Goal: Task Accomplishment & Management: Use online tool/utility

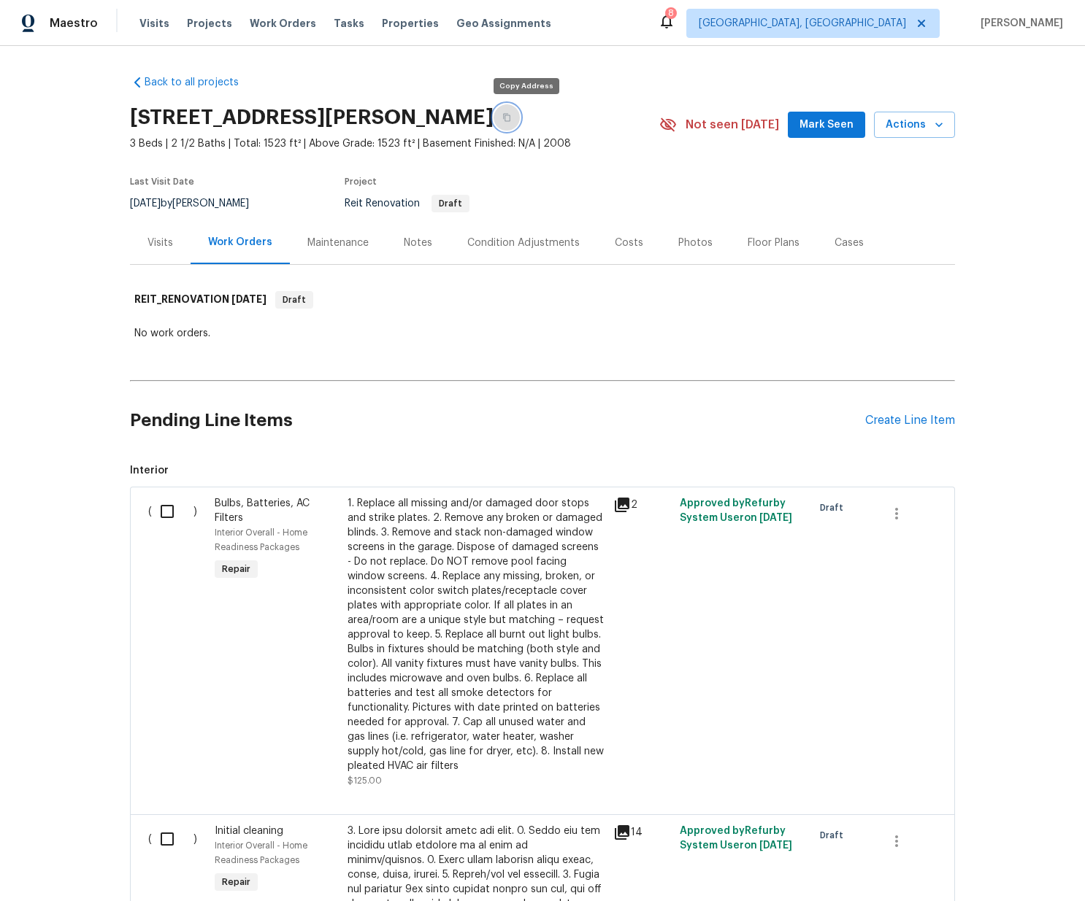
click at [518, 113] on button "button" at bounding box center [506, 117] width 26 height 26
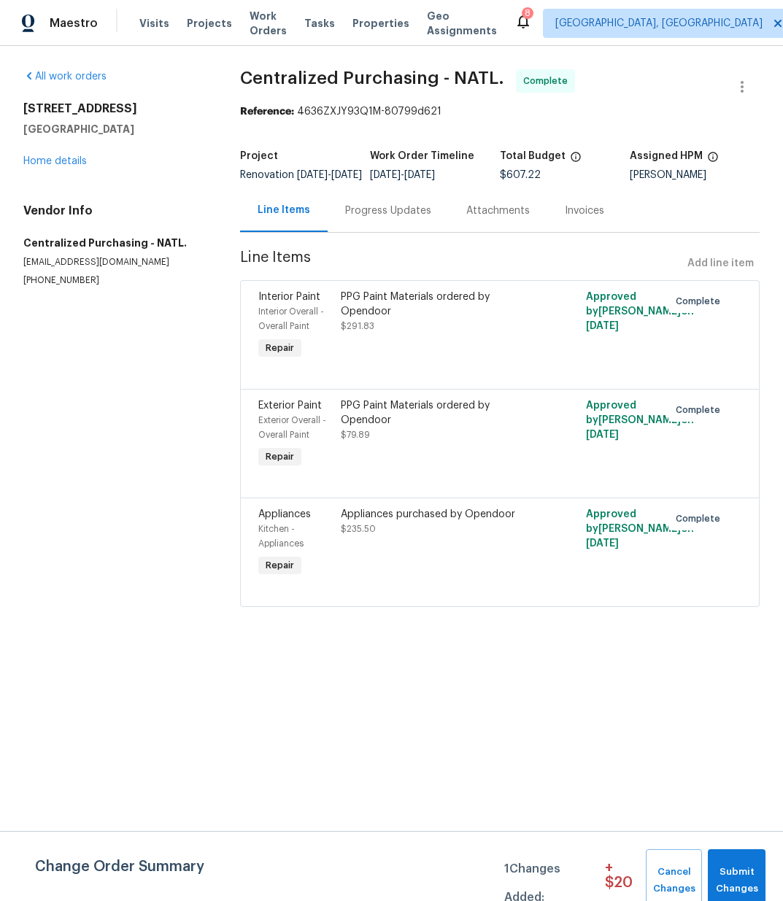
click at [39, 154] on div "188 Dandelion Trl San Marcos, TX 78666 Home details" at bounding box center [114, 134] width 182 height 67
click at [39, 161] on link "Home details" at bounding box center [55, 161] width 64 height 10
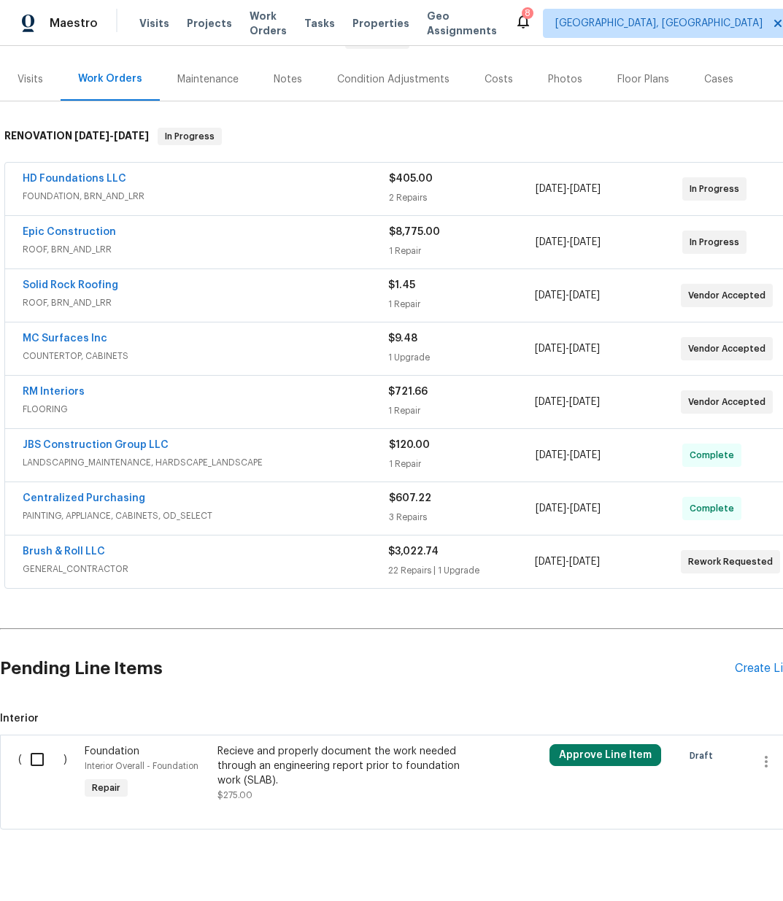
scroll to position [170, 0]
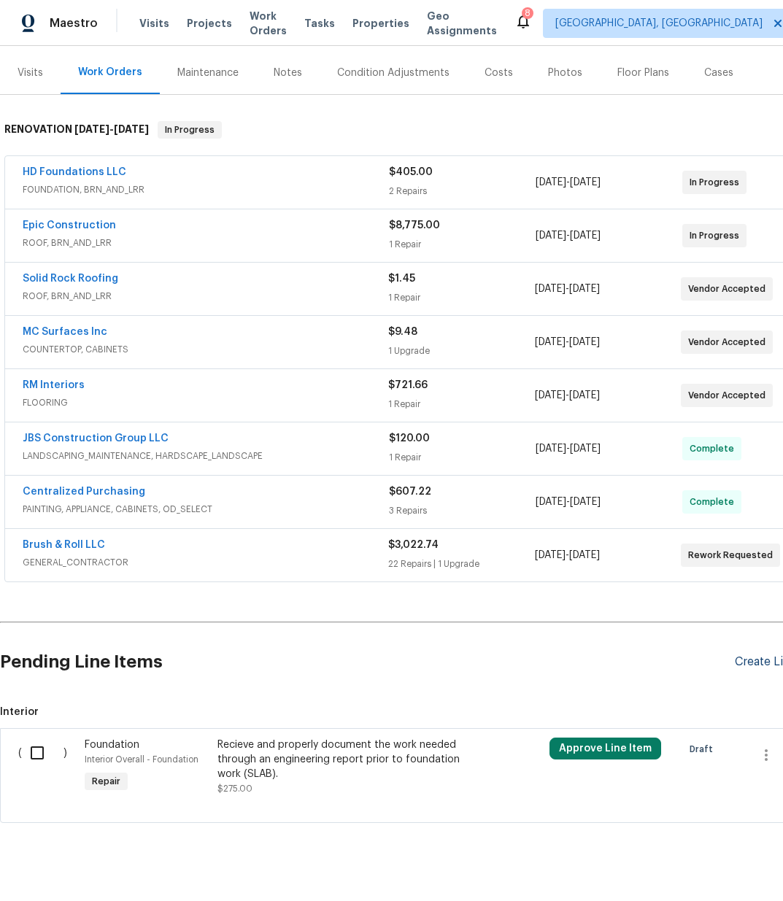
click at [769, 665] on div "Create Line Item" at bounding box center [780, 662] width 90 height 14
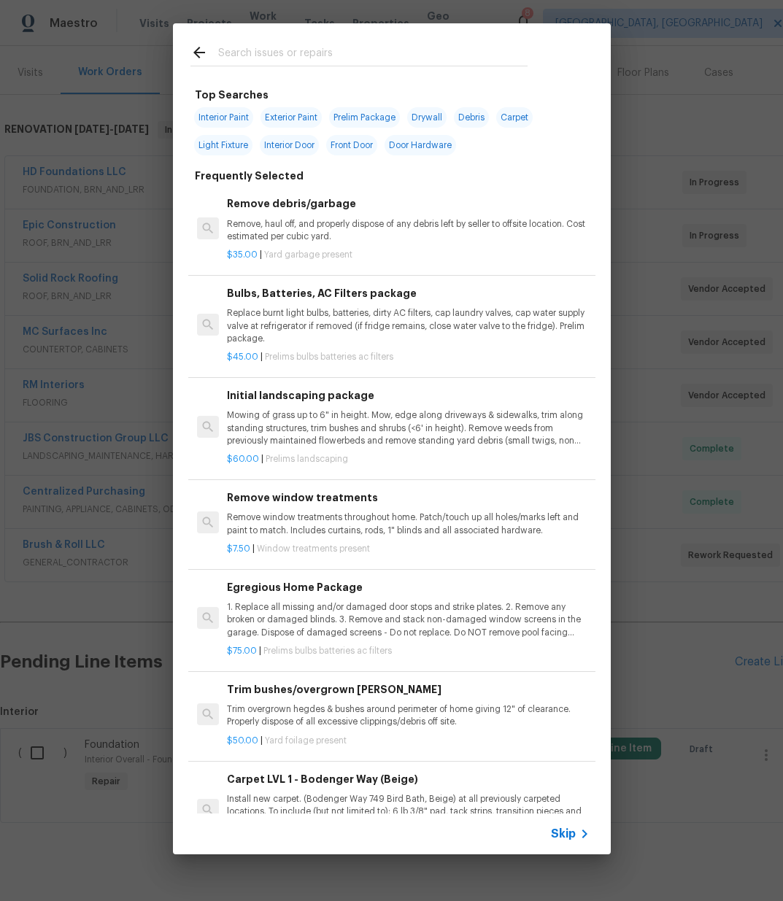
click at [372, 63] on input "text" at bounding box center [372, 55] width 309 height 22
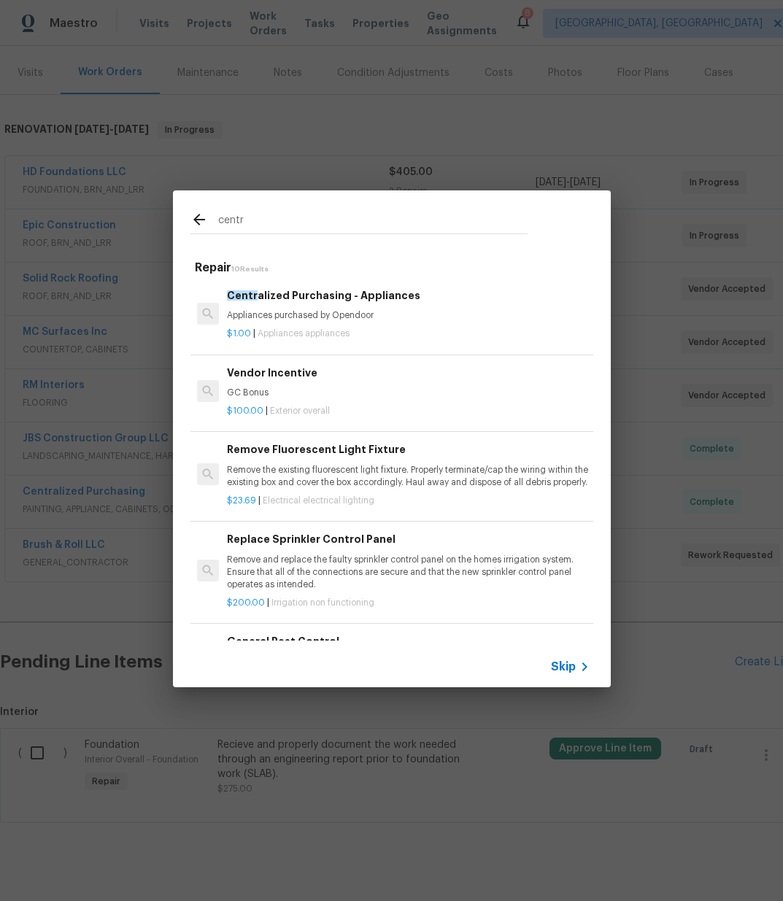
type input "centr"
click at [339, 322] on div "$1.00 | Appliances appliances" at bounding box center [408, 331] width 362 height 18
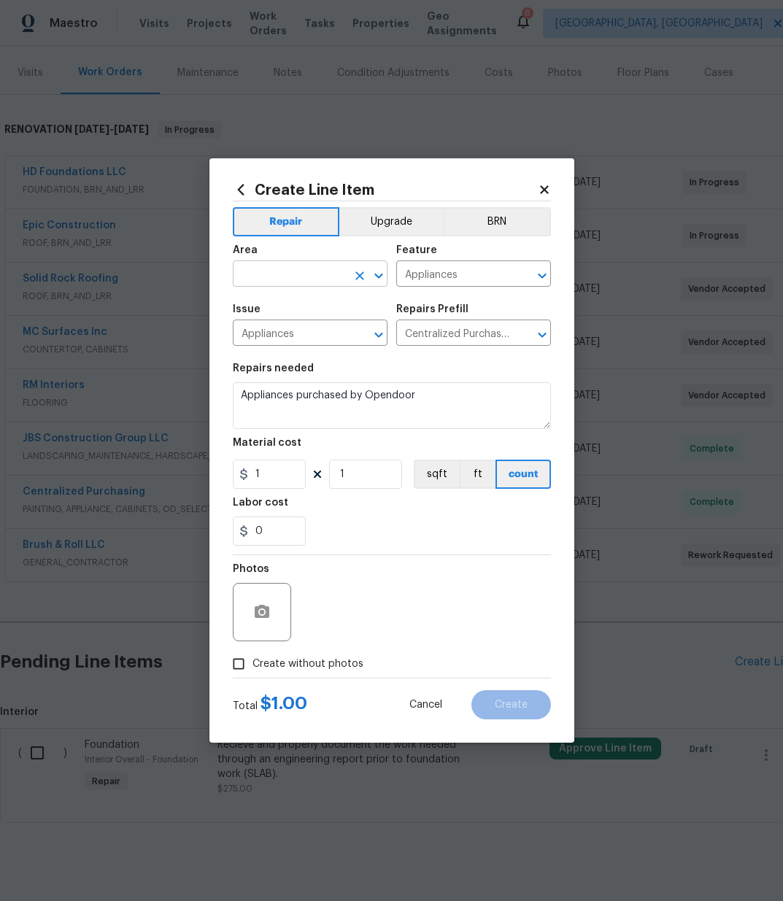
click at [334, 271] on input "text" at bounding box center [290, 275] width 114 height 23
drag, startPoint x: 314, startPoint y: 310, endPoint x: 312, endPoint y: 342, distance: 31.5
click at [314, 310] on li "Kitchen" at bounding box center [310, 308] width 155 height 24
type input "Kitchen"
drag, startPoint x: 248, startPoint y: 470, endPoint x: 171, endPoint y: 455, distance: 78.9
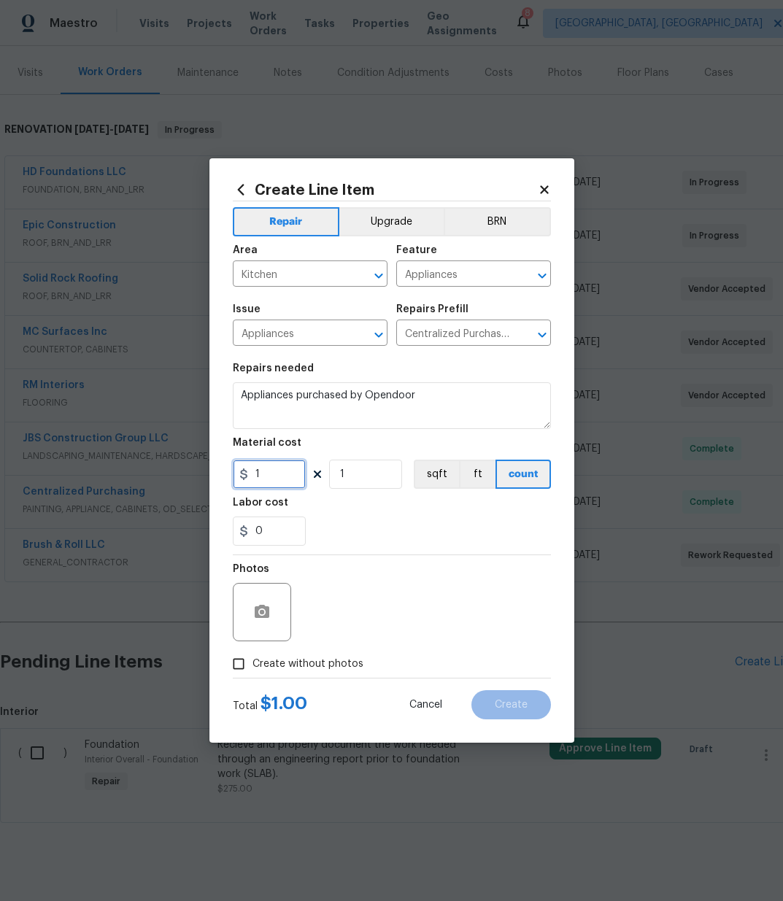
click at [176, 456] on div "Create Line Item Repair Upgrade BRN Area Kitchen ​ Feature Appliances ​ Issue A…" at bounding box center [391, 450] width 783 height 901
type input "28.68"
click at [318, 668] on span "Create without photos" at bounding box center [308, 664] width 111 height 15
click at [253, 668] on input "Create without photos" at bounding box center [239, 664] width 28 height 28
checkbox input "true"
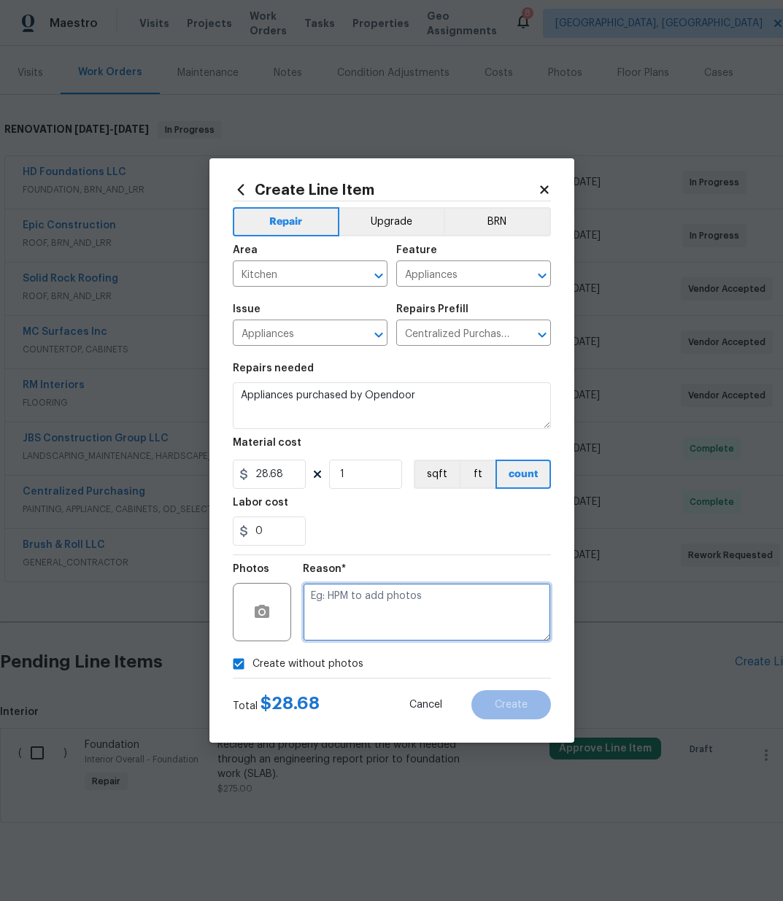
click at [353, 623] on textarea at bounding box center [427, 612] width 248 height 58
type textarea "N/A"
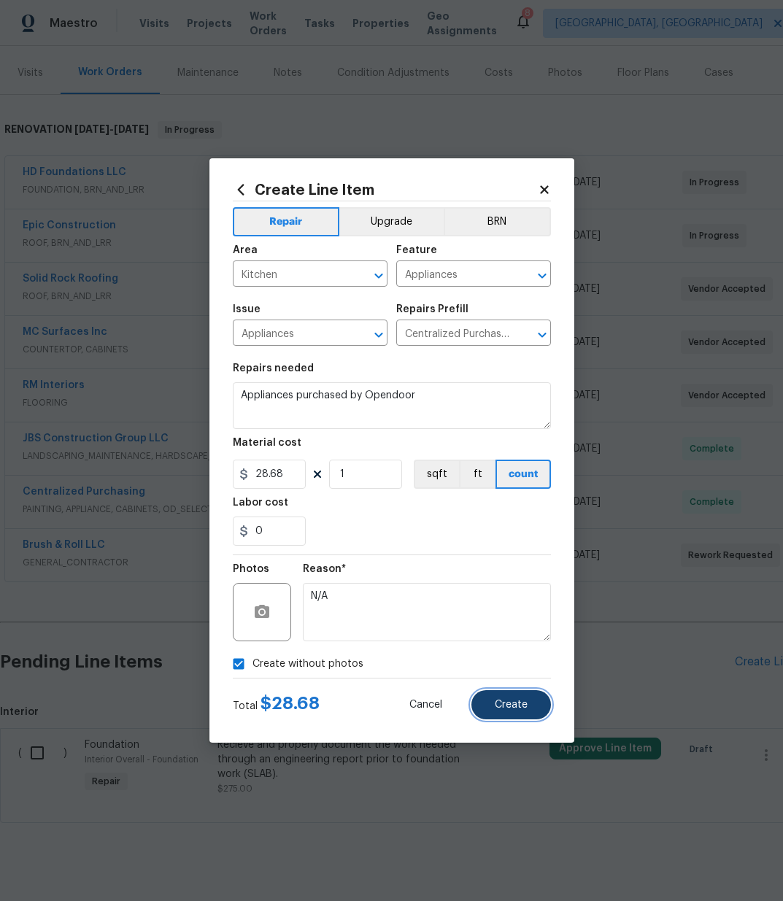
click at [537, 701] on button "Create" at bounding box center [512, 705] width 80 height 29
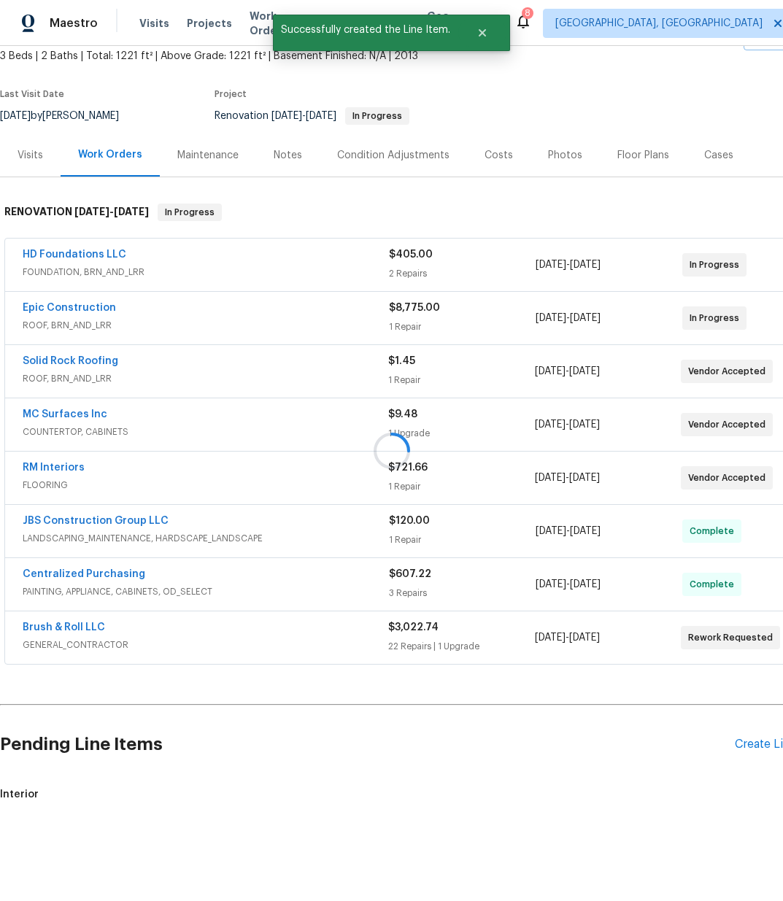
scroll to position [340, 0]
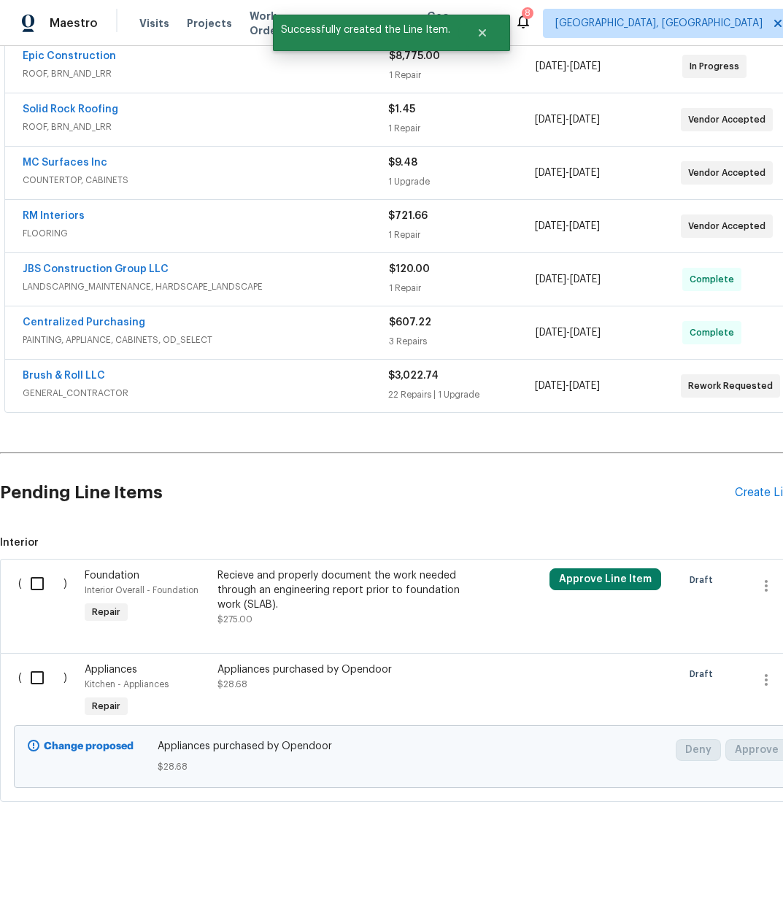
click at [31, 672] on input "checkbox" at bounding box center [43, 678] width 42 height 31
click at [680, 868] on span "Create Work Order" at bounding box center [699, 865] width 97 height 18
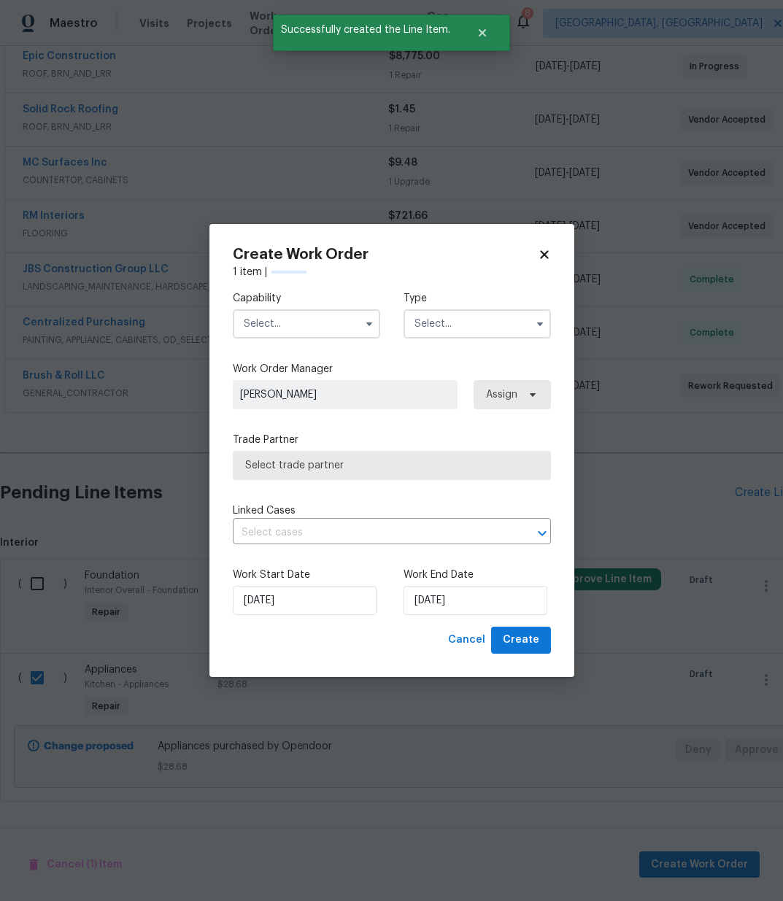
checkbox input "false"
click at [337, 318] on input "text" at bounding box center [306, 323] width 147 height 29
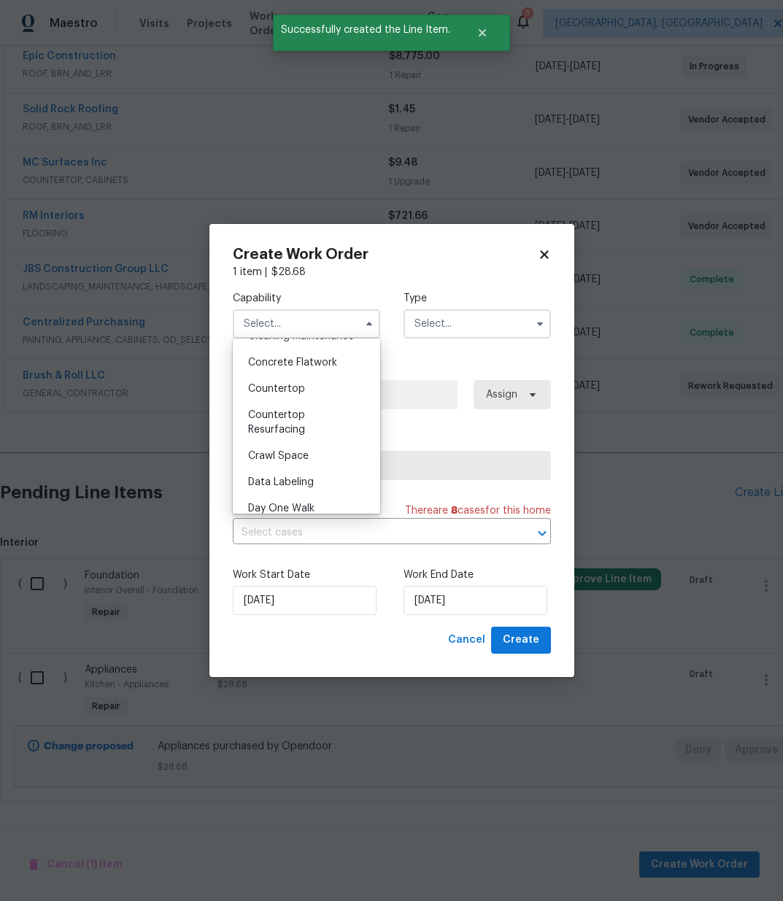
scroll to position [0, 0]
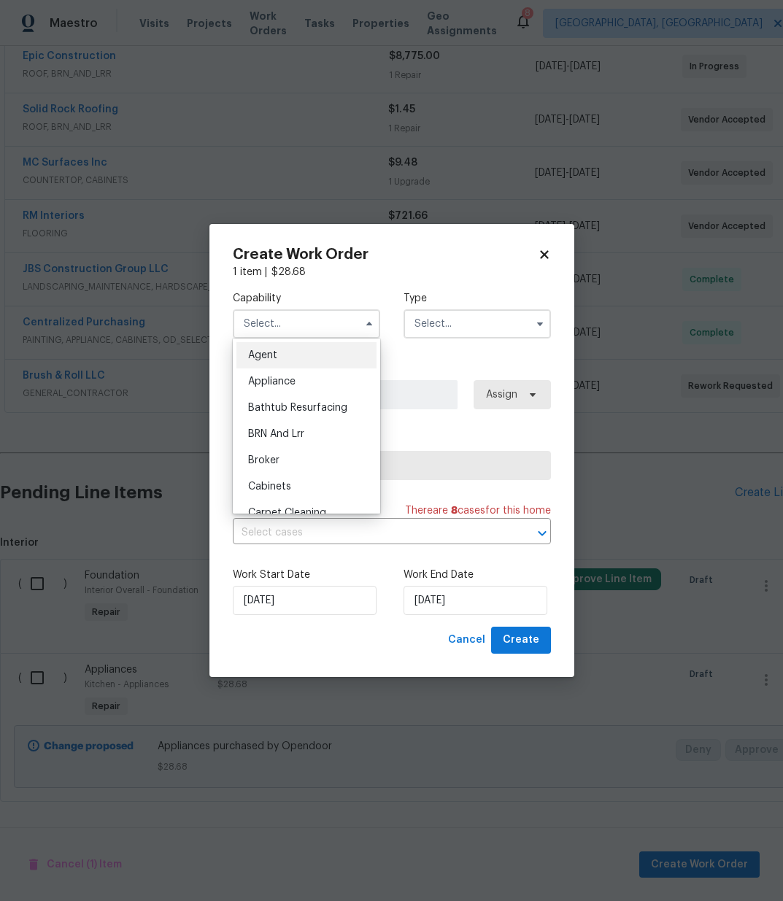
drag, startPoint x: 315, startPoint y: 384, endPoint x: 333, endPoint y: 369, distance: 23.3
click at [315, 383] on div "Appliance" at bounding box center [306, 382] width 140 height 26
type input "Appliance"
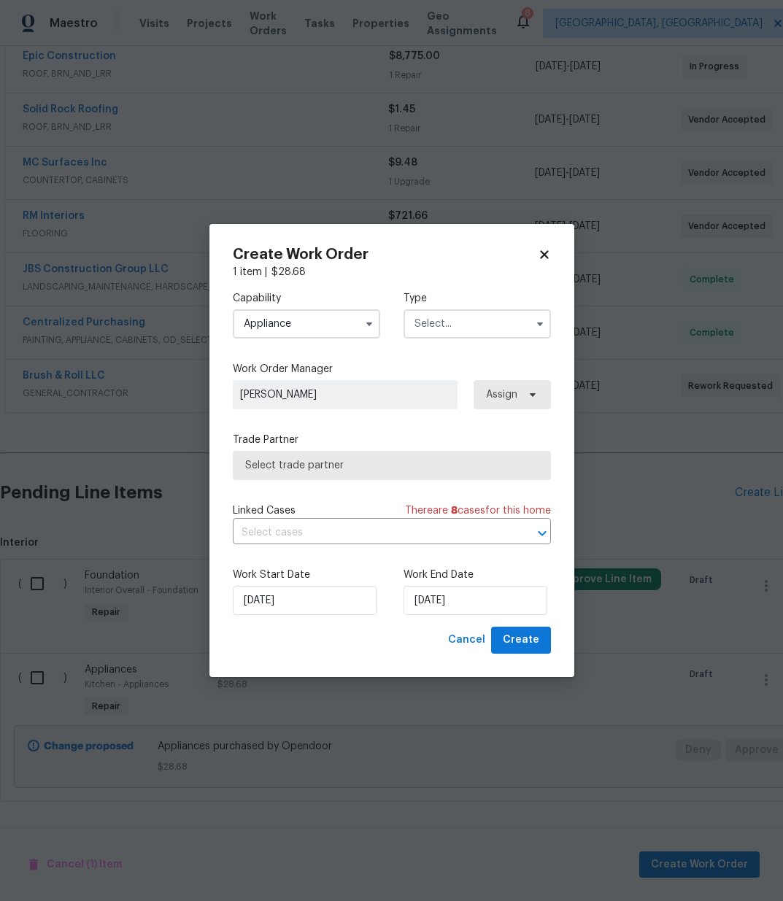
drag, startPoint x: 457, startPoint y: 315, endPoint x: 465, endPoint y: 337, distance: 24.0
click at [458, 315] on input "text" at bounding box center [477, 323] width 147 height 29
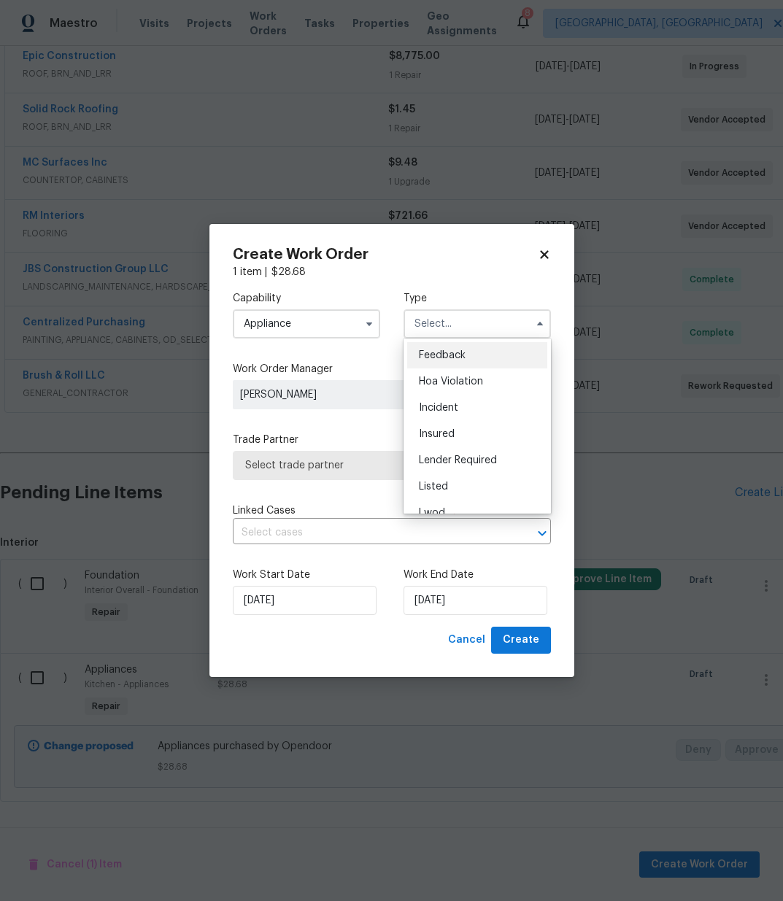
scroll to position [174, 0]
click at [473, 418] on div "Renovation" at bounding box center [477, 418] width 140 height 26
type input "Renovation"
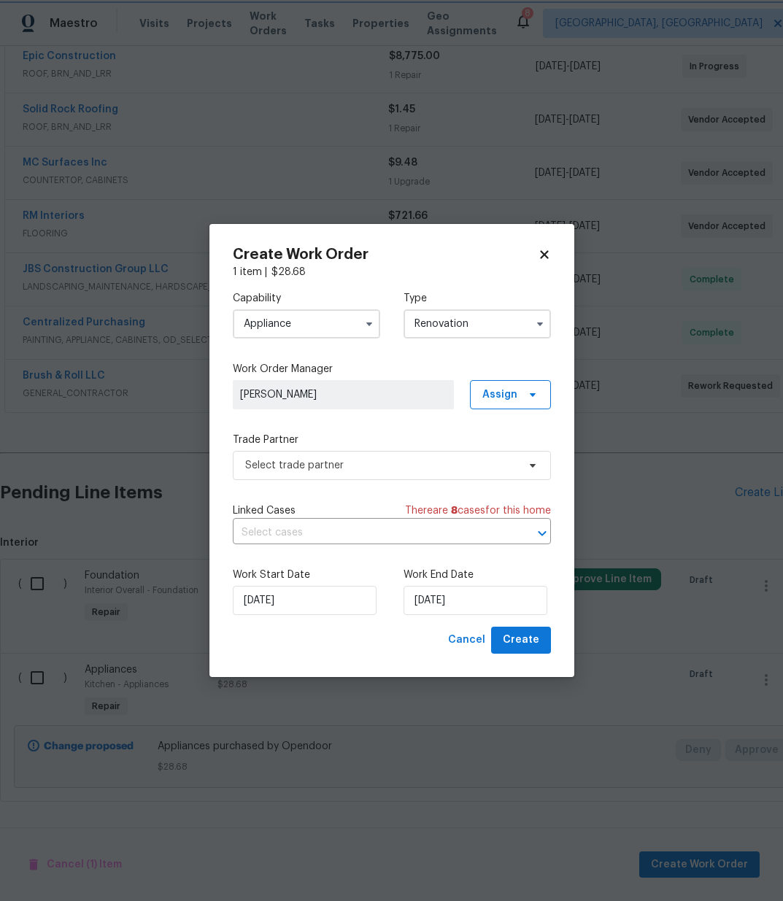
scroll to position [0, 0]
click at [502, 390] on span "Assign" at bounding box center [499, 395] width 35 height 15
drag, startPoint x: 502, startPoint y: 458, endPoint x: 437, endPoint y: 464, distance: 65.3
click at [500, 458] on div "Assign to me" at bounding box center [513, 457] width 64 height 15
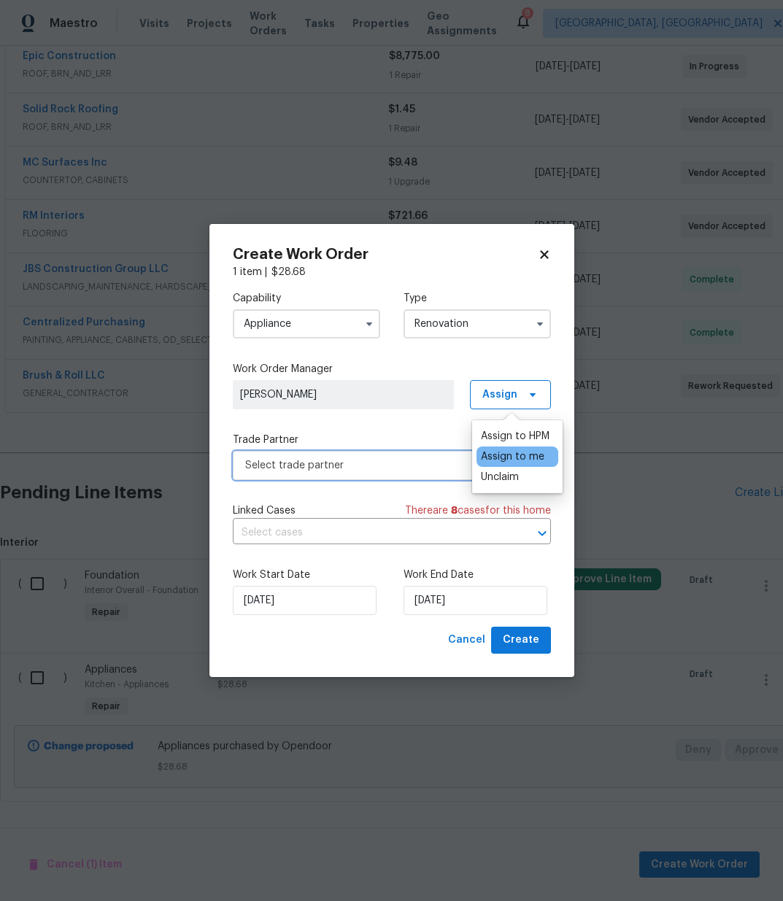
click at [400, 464] on span "Select trade partner" at bounding box center [381, 465] width 272 height 15
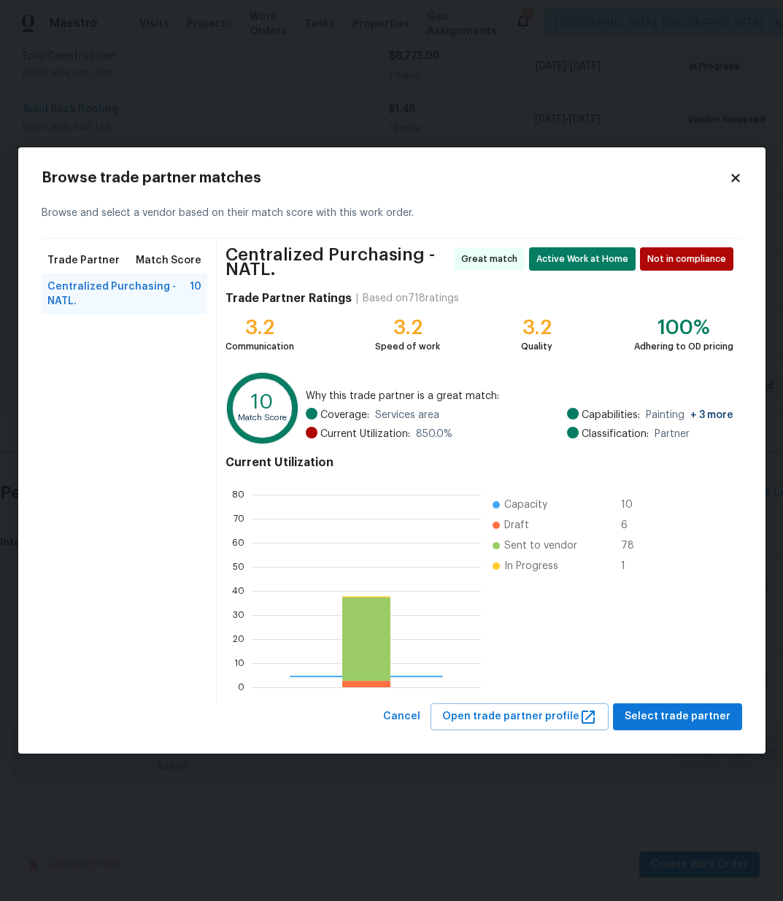
scroll to position [204, 229]
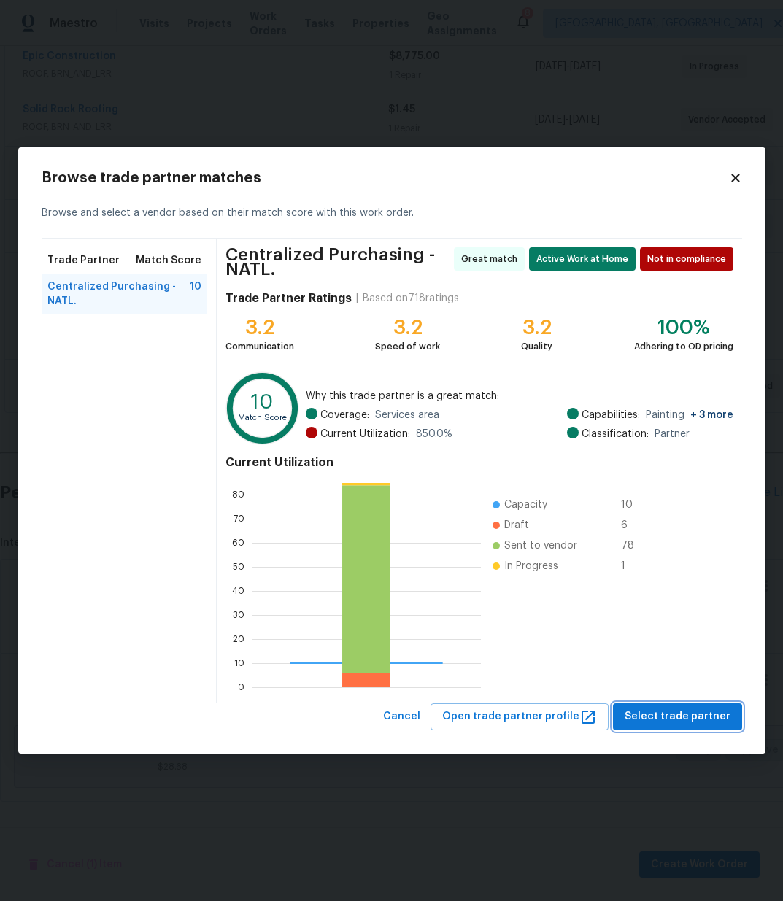
click at [723, 724] on span "Select trade partner" at bounding box center [678, 717] width 106 height 18
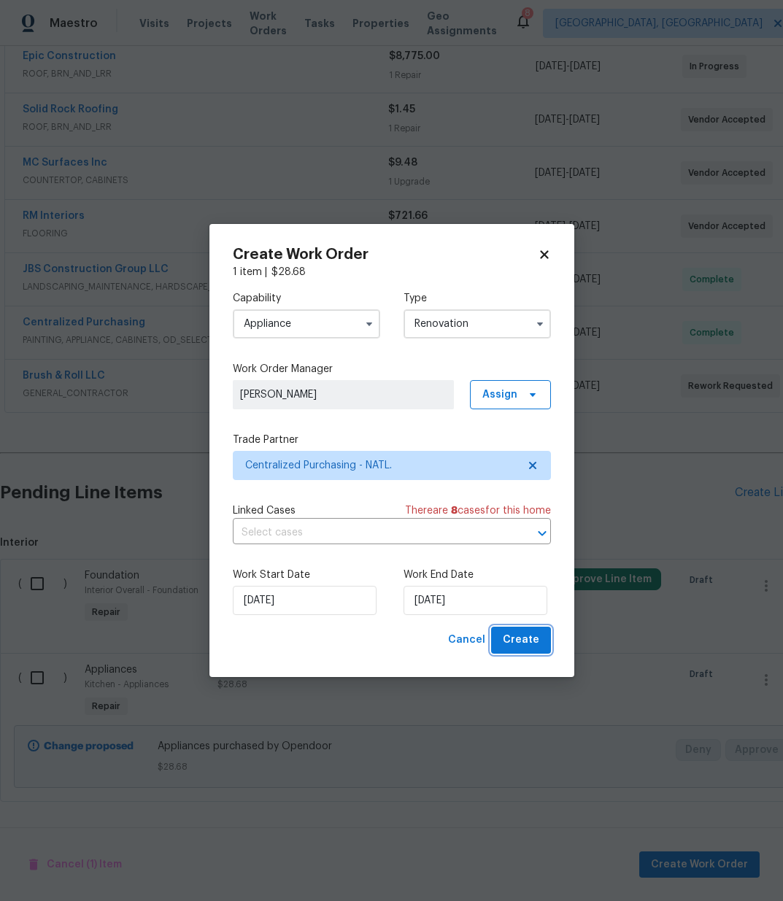
click at [535, 642] on span "Create" at bounding box center [521, 640] width 36 height 18
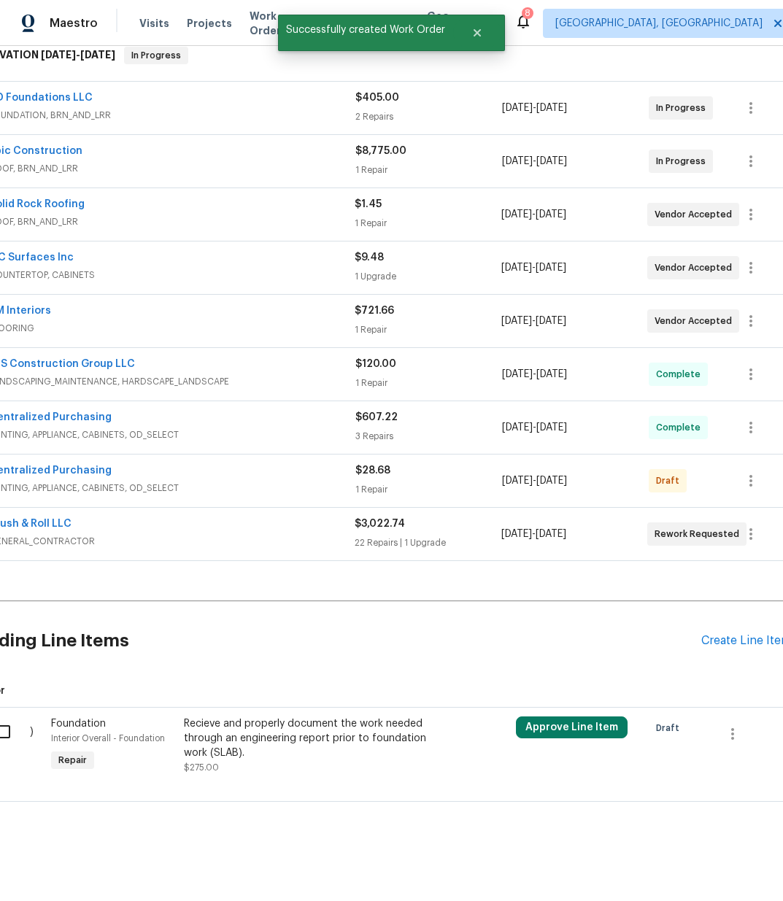
scroll to position [245, 42]
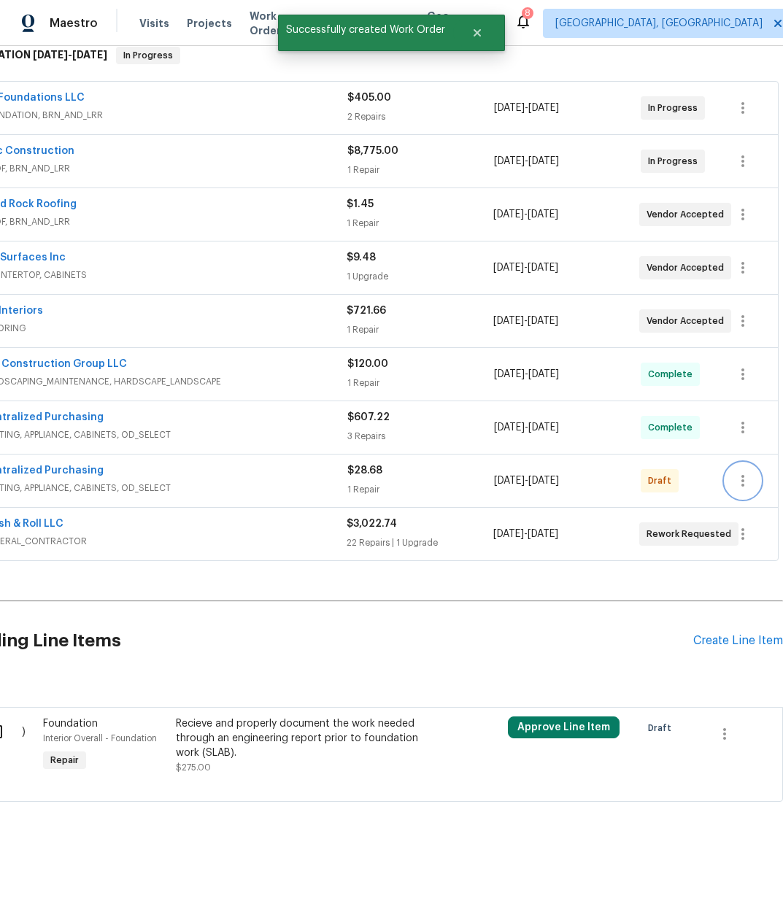
click at [742, 484] on icon "button" at bounding box center [743, 481] width 3 height 12
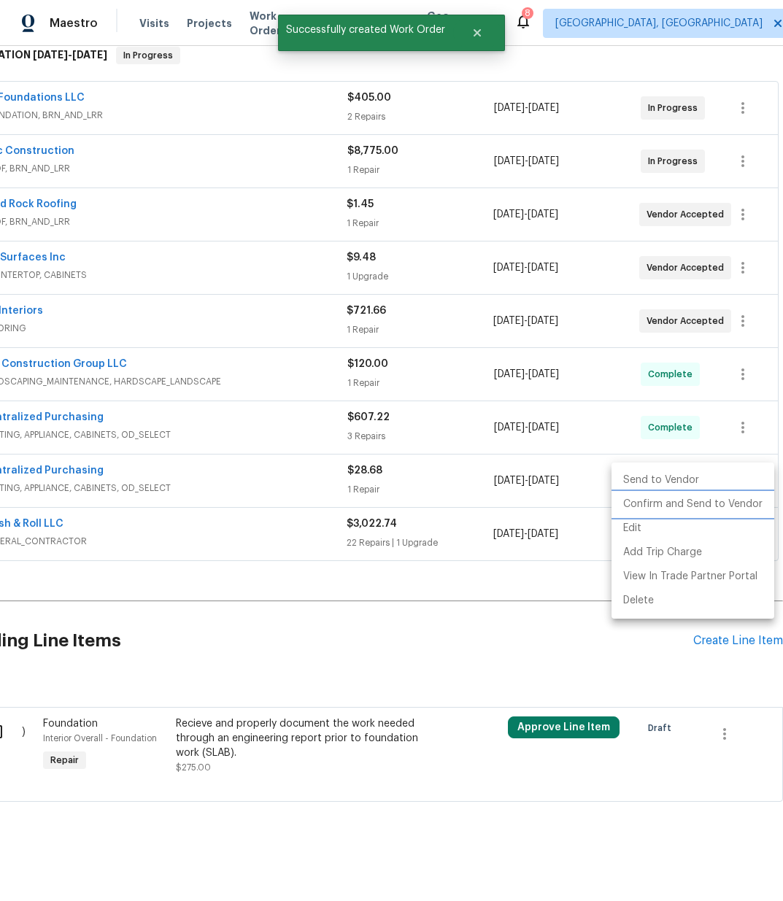
click at [733, 504] on li "Confirm and Send to Vendor" at bounding box center [693, 505] width 163 height 24
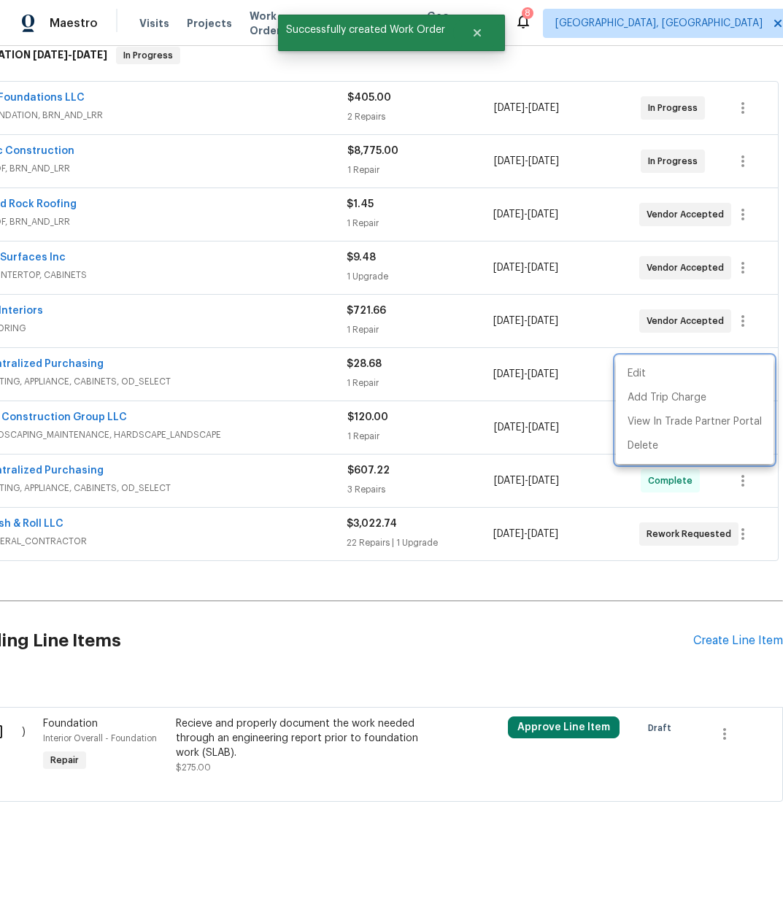
drag, startPoint x: 187, startPoint y: 479, endPoint x: 156, endPoint y: 440, distance: 49.4
click at [187, 478] on div at bounding box center [391, 450] width 783 height 901
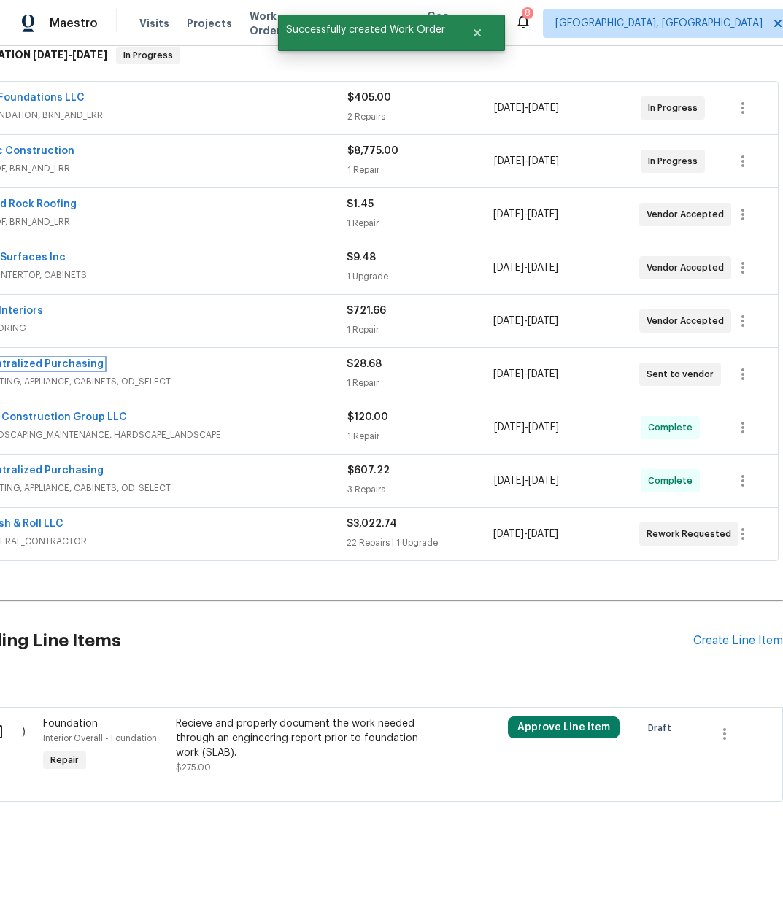
click at [77, 361] on link "Centralized Purchasing" at bounding box center [42, 364] width 123 height 10
